Goal: Information Seeking & Learning: Learn about a topic

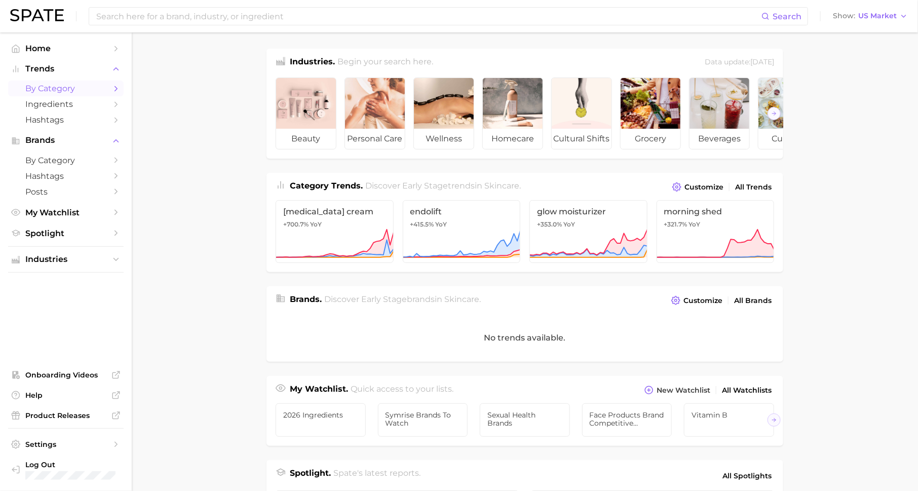
click at [29, 83] on link "by Category" at bounding box center [65, 89] width 115 height 16
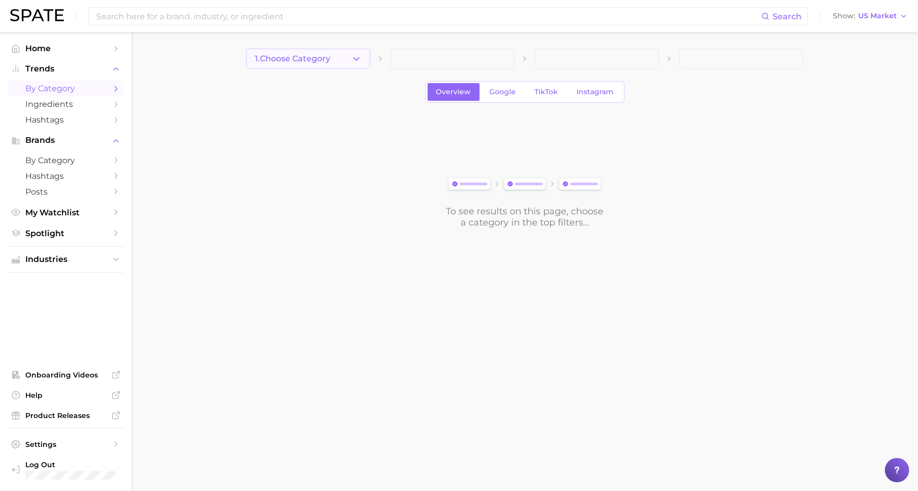
click at [342, 54] on button "1. Choose Category" at bounding box center [308, 59] width 124 height 20
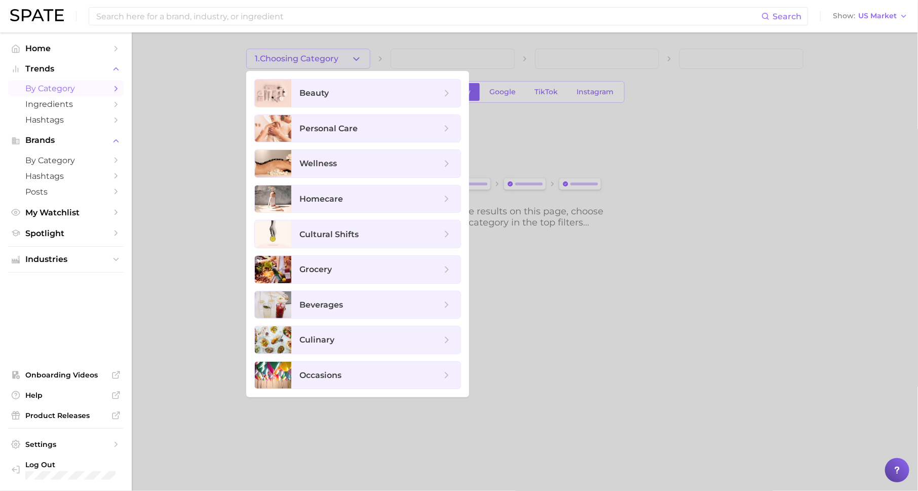
click at [348, 107] on ul "beauty personal care wellness homecare cultural shifts grocery beverages culina…" at bounding box center [357, 234] width 223 height 326
click at [355, 98] on span "beauty" at bounding box center [370, 93] width 142 height 11
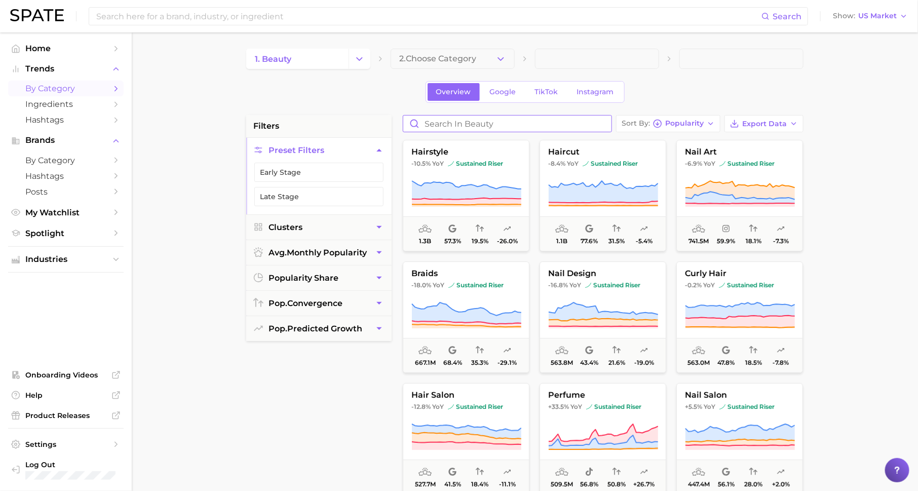
click at [451, 124] on input "Search in beauty" at bounding box center [507, 123] width 208 height 16
type input "tell me the top haircare trends"
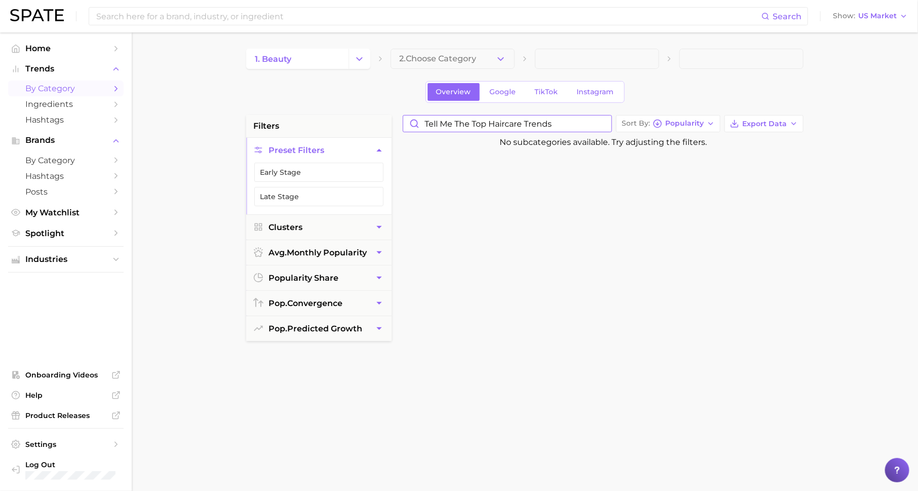
click at [607, 123] on input "tell me the top haircare trends" at bounding box center [507, 123] width 208 height 16
